Goal: Task Accomplishment & Management: Use online tool/utility

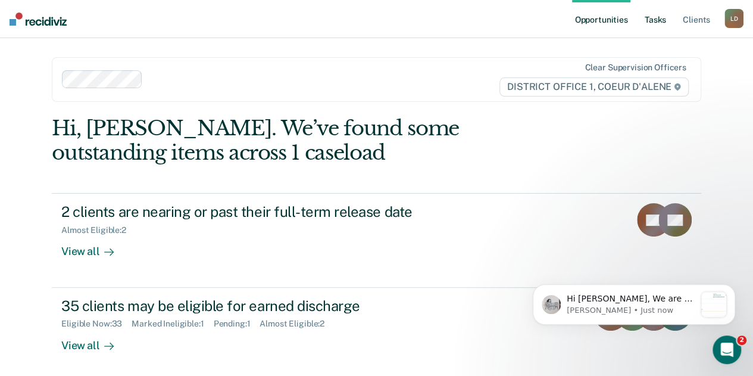
click at [658, 21] on link "Tasks" at bounding box center [655, 19] width 26 height 38
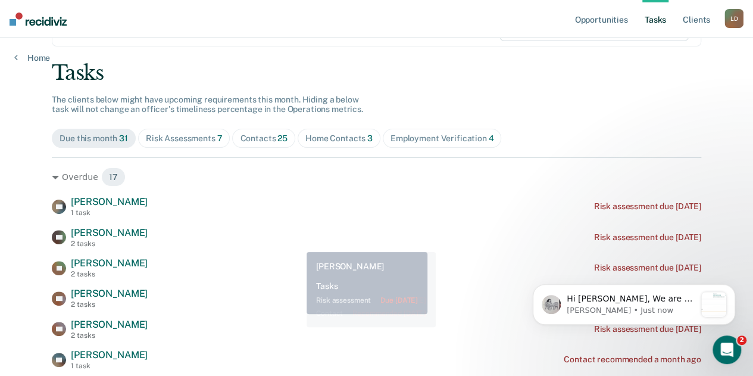
scroll to position [119, 0]
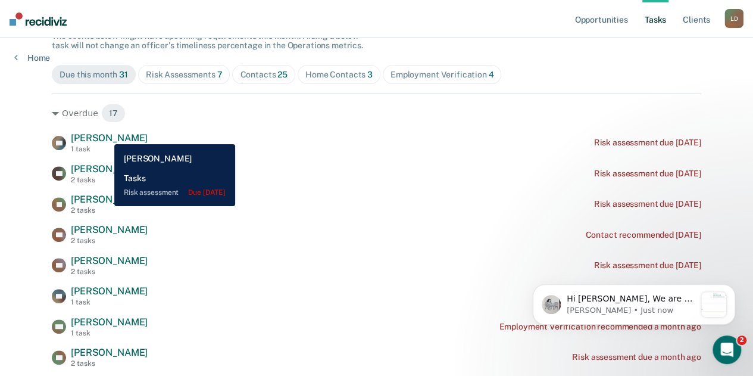
click at [105, 135] on span "Terris Owens" at bounding box center [109, 137] width 77 height 11
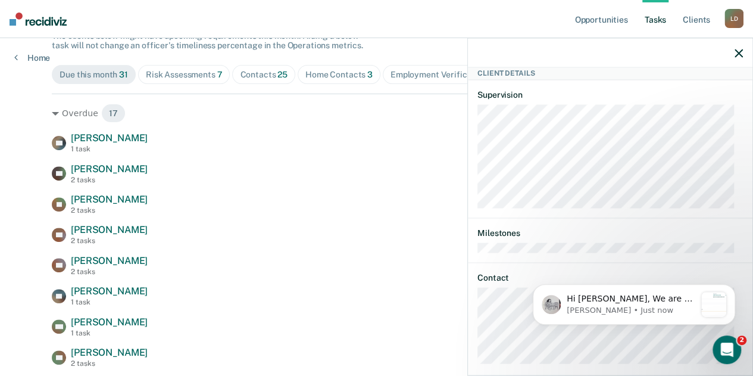
scroll to position [130, 0]
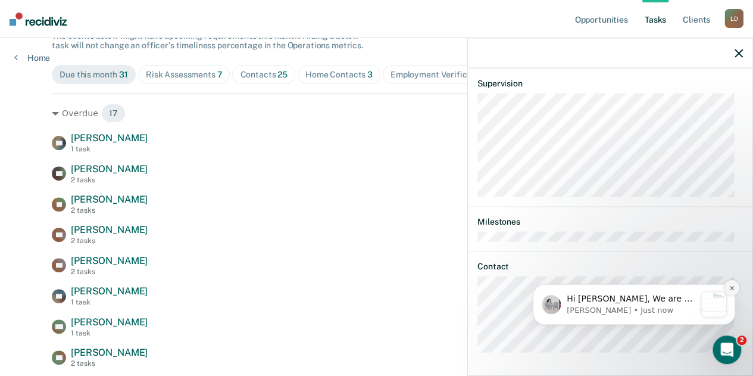
click at [732, 288] on icon "Dismiss notification" at bounding box center [731, 287] width 4 height 4
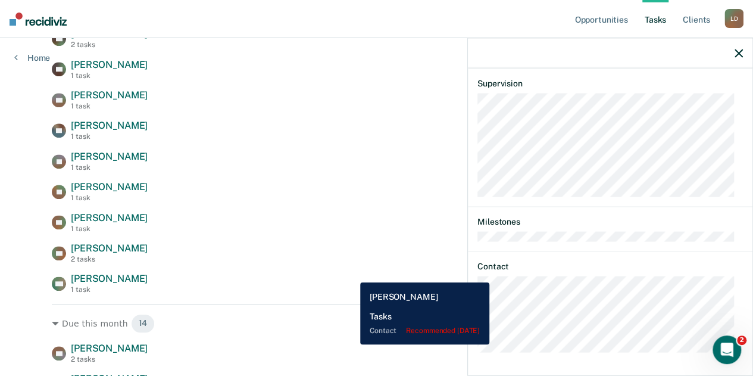
scroll to position [536, 0]
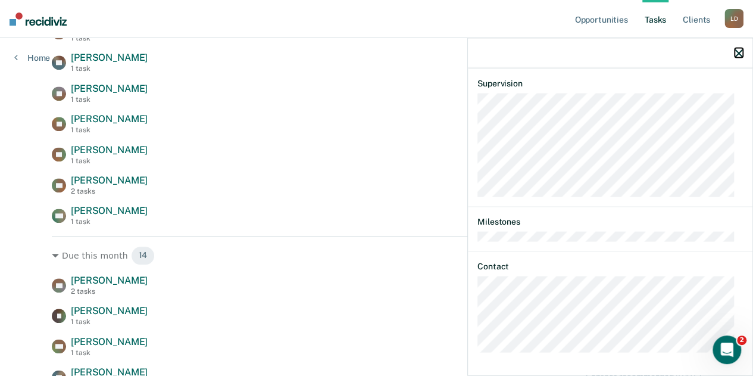
click at [739, 51] on icon "button" at bounding box center [739, 53] width 8 height 8
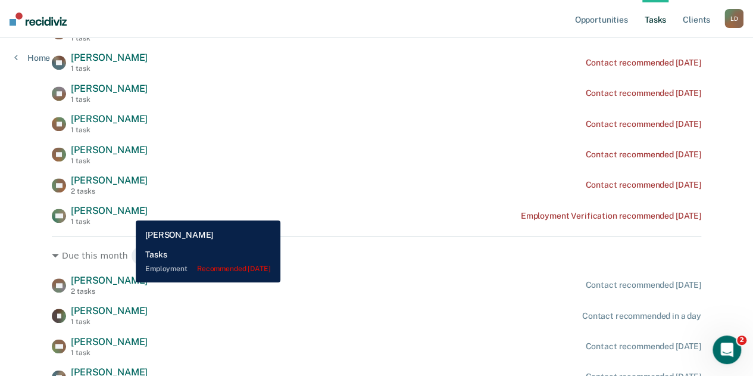
click at [127, 211] on span "Crystal Mattson" at bounding box center [109, 210] width 77 height 11
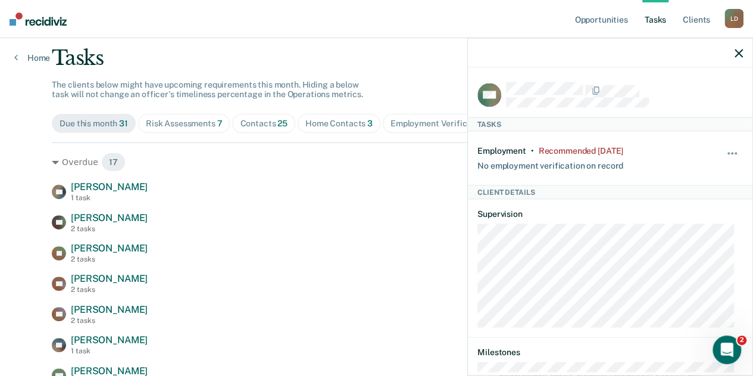
scroll to position [60, 0]
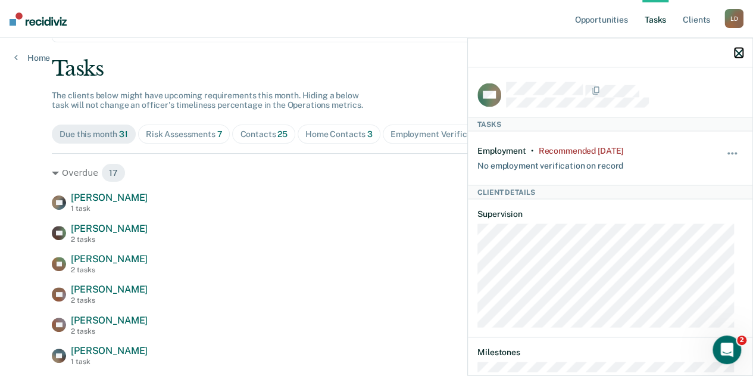
click at [736, 52] on icon "button" at bounding box center [739, 53] width 8 height 8
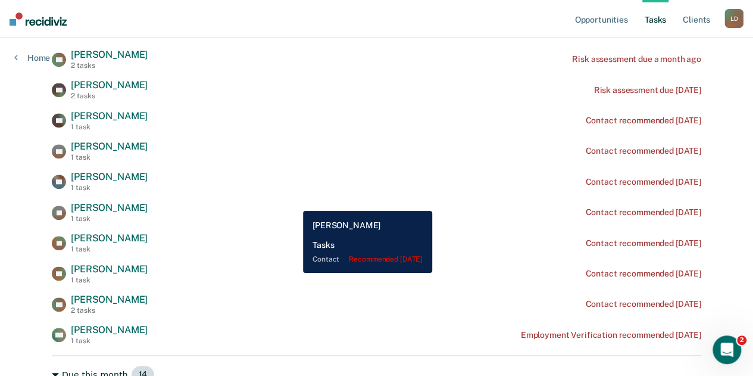
scroll to position [357, 0]
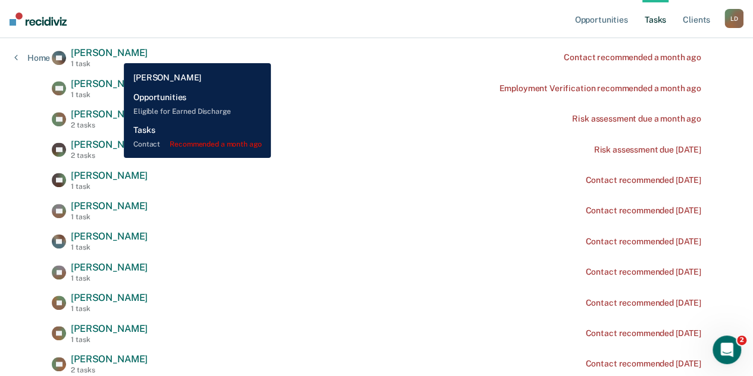
click at [115, 54] on span "John Mcgarry" at bounding box center [109, 52] width 77 height 11
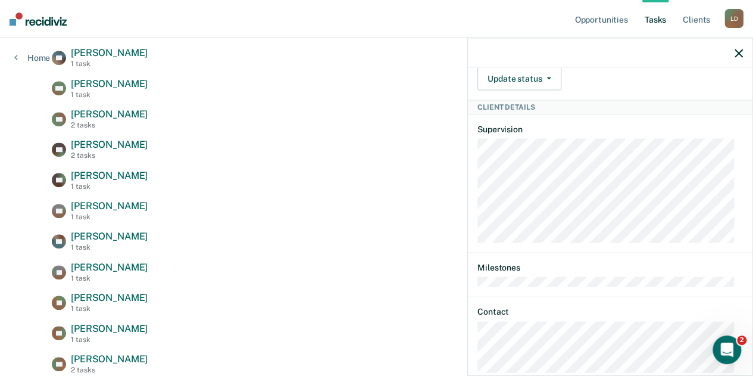
scroll to position [404, 0]
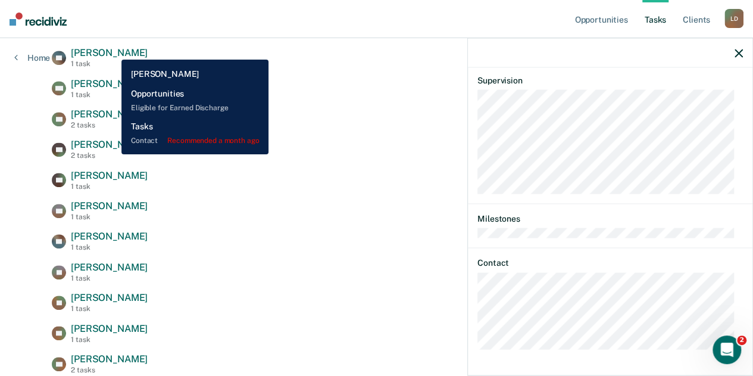
click at [113, 51] on span "John Mcgarry" at bounding box center [109, 52] width 77 height 11
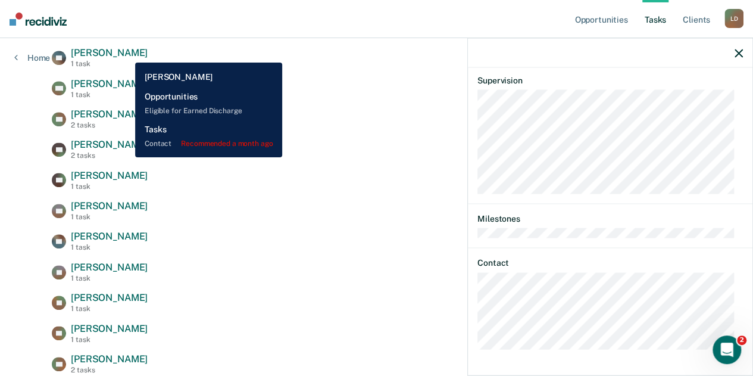
click at [126, 54] on div "JM John Mcgarry 1 task Contact recommended a month ago" at bounding box center [376, 57] width 649 height 21
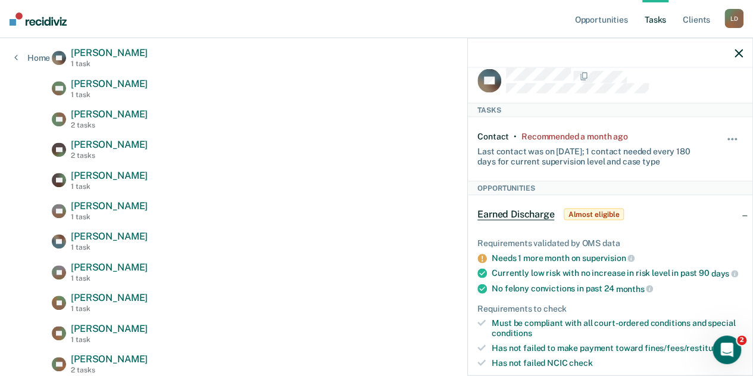
scroll to position [0, 0]
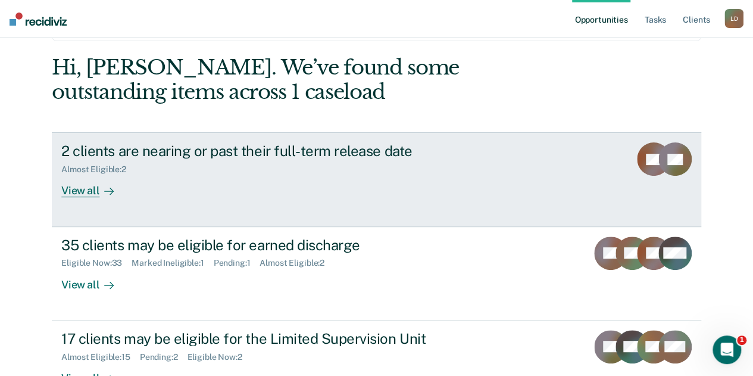
scroll to position [119, 0]
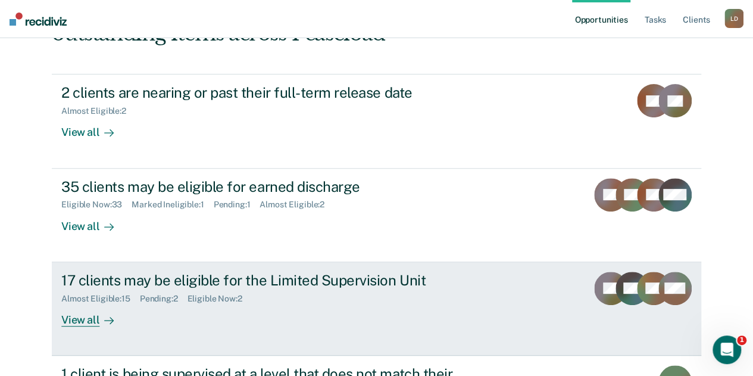
click at [74, 323] on div "View all" at bounding box center [94, 314] width 67 height 23
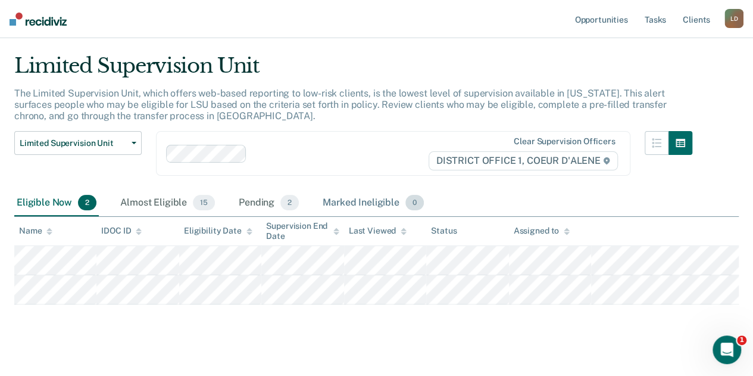
scroll to position [42, 0]
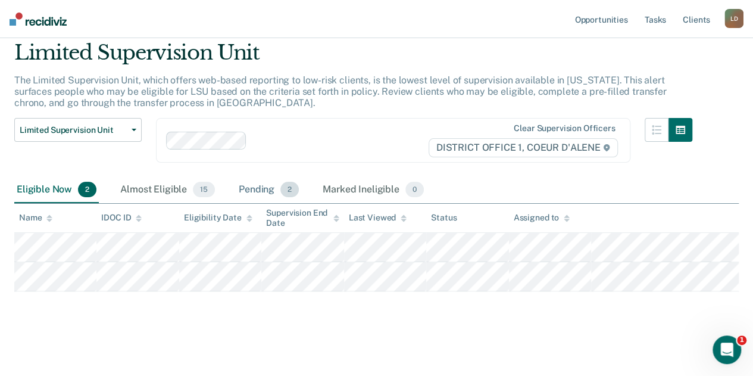
click at [246, 190] on div "Pending 2" at bounding box center [268, 190] width 65 height 26
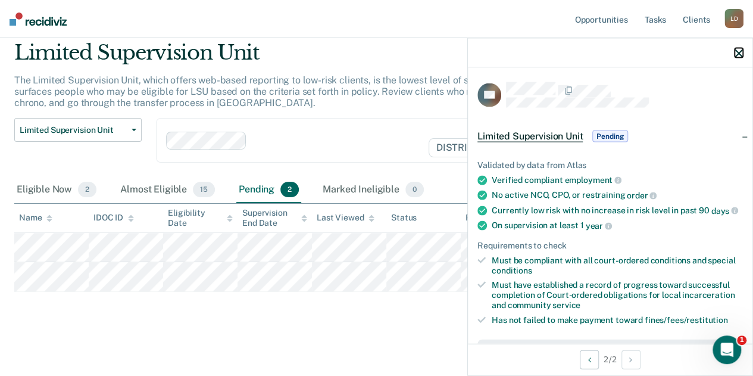
click at [736, 52] on icon "button" at bounding box center [739, 53] width 8 height 8
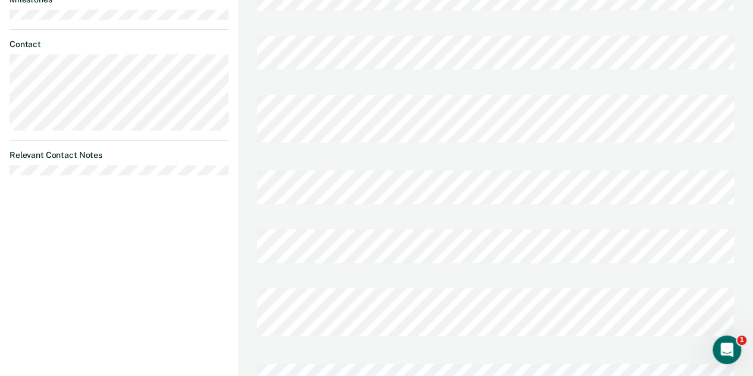
scroll to position [595, 0]
